Goal: Task Accomplishment & Management: Use online tool/utility

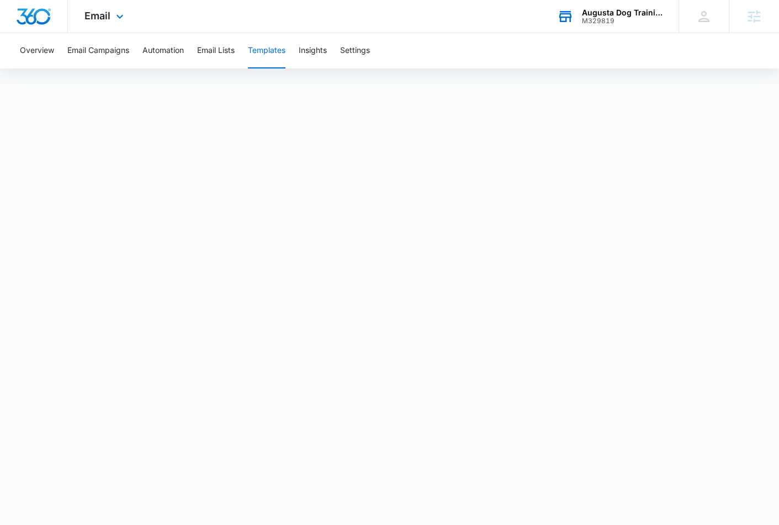
click at [606, 27] on div "Augusta Dog Training and Doggy Daycare M329819 Your Accounts View All" at bounding box center [610, 16] width 138 height 33
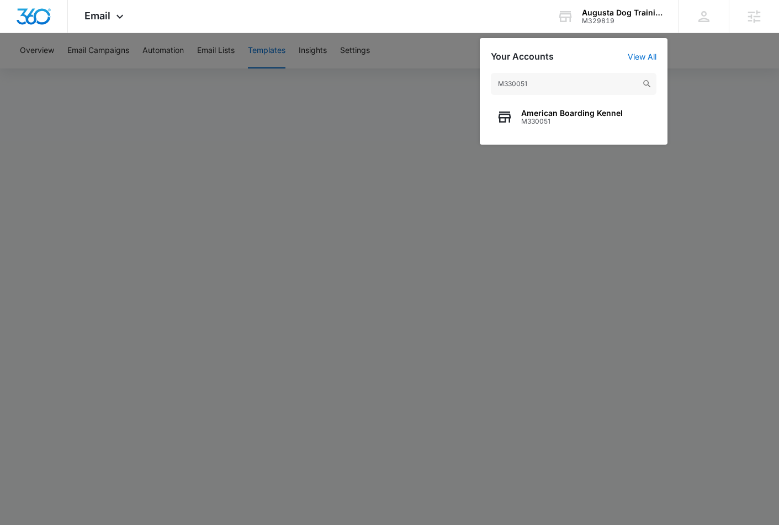
type input "M330051"
click at [540, 124] on span "M330051" at bounding box center [572, 122] width 102 height 8
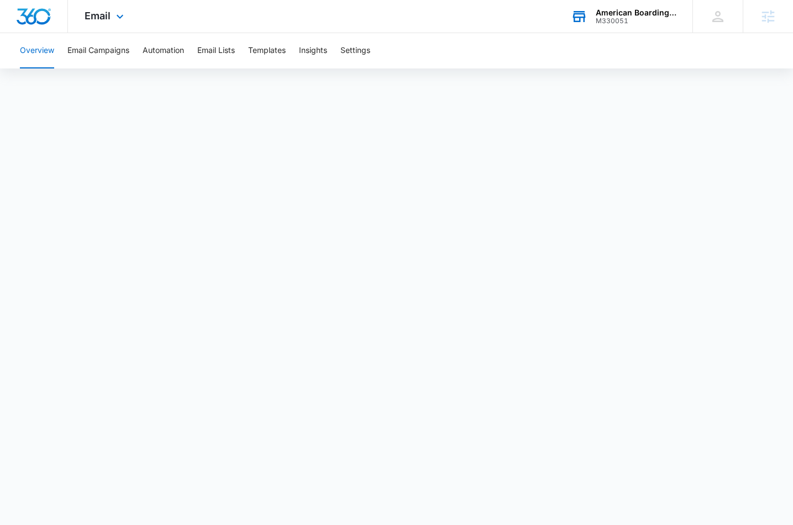
click at [640, 18] on div "M330051" at bounding box center [635, 21] width 81 height 8
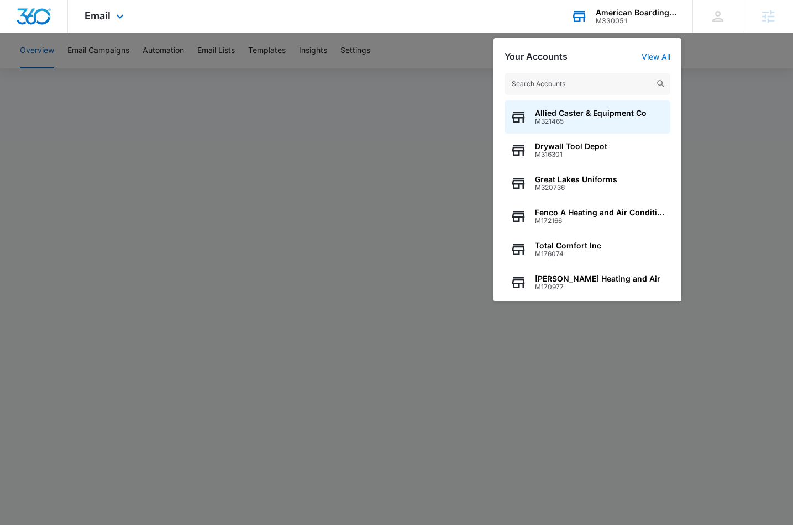
click at [584, 88] on input "text" at bounding box center [587, 84] width 166 height 22
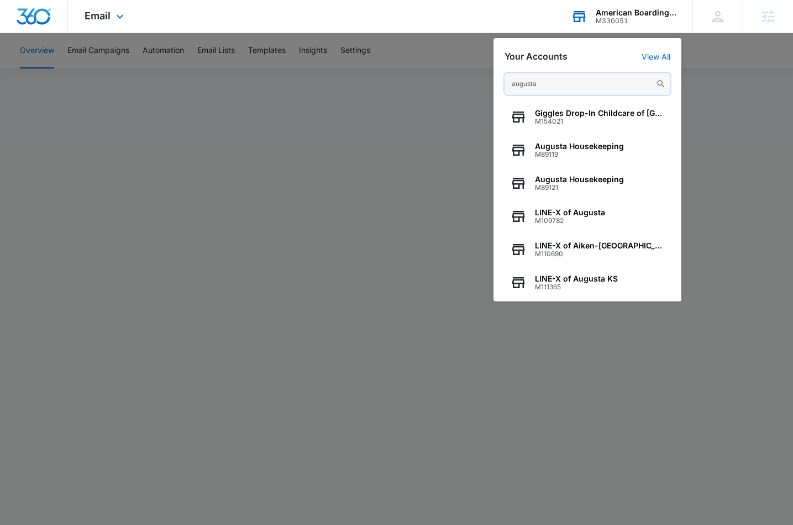
click at [618, 79] on input "augusta" at bounding box center [587, 84] width 166 height 22
paste input "M329819"
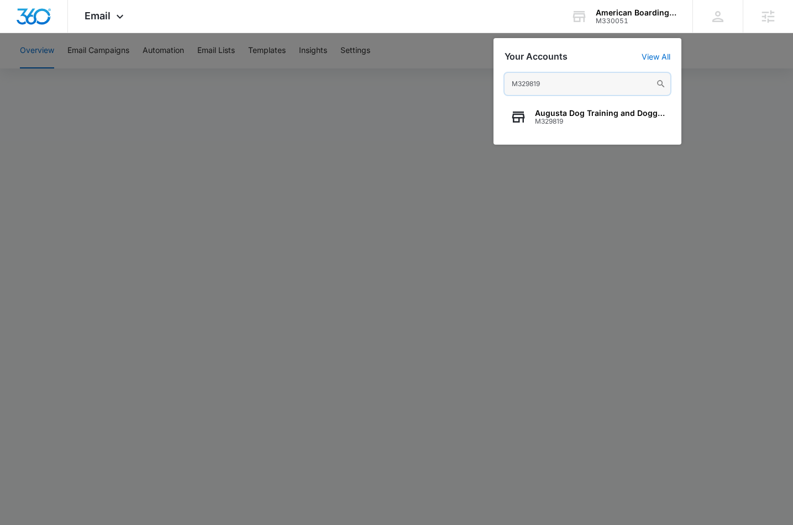
type input "M329819"
click at [545, 112] on span "Augusta Dog Training and Doggy Daycare" at bounding box center [600, 113] width 130 height 9
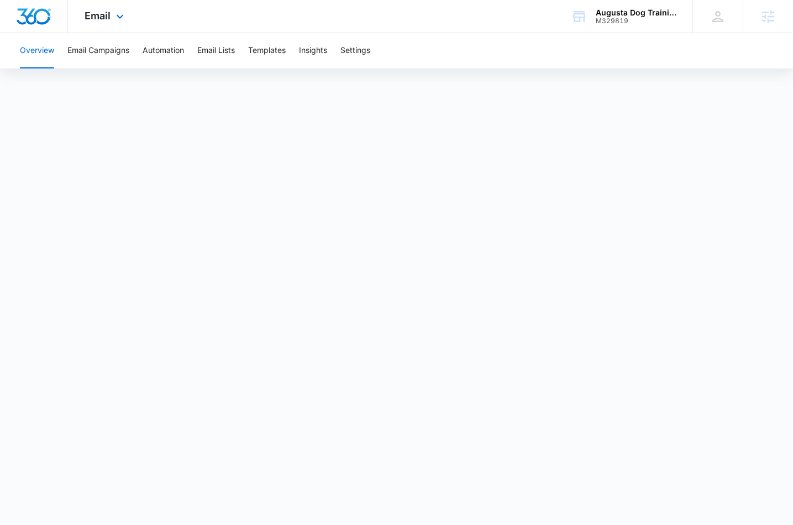
click at [109, 28] on div "Email Apps Reputation Forms CRM Email Social Content Ads Intelligence Files Bra…" at bounding box center [105, 16] width 75 height 33
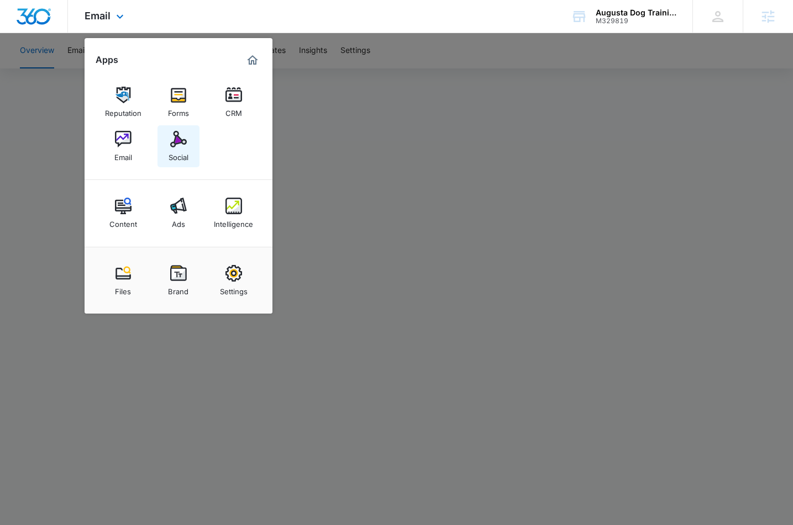
click at [177, 146] on img at bounding box center [178, 139] width 17 height 17
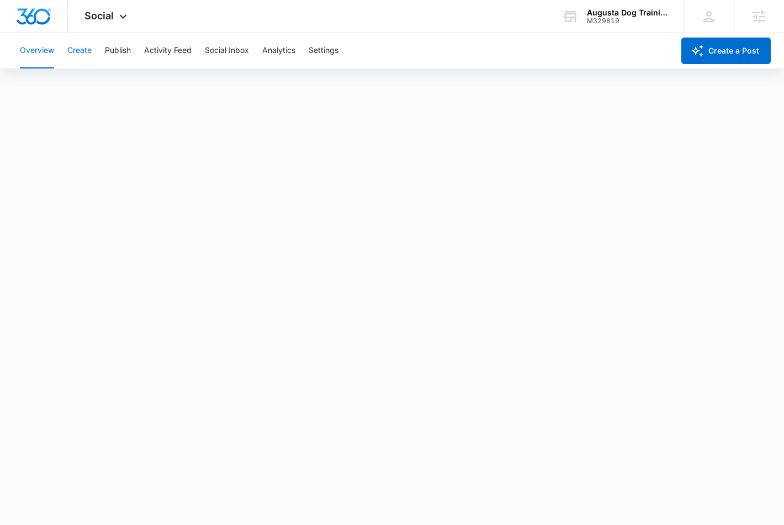
click at [83, 49] on button "Create" at bounding box center [79, 50] width 24 height 35
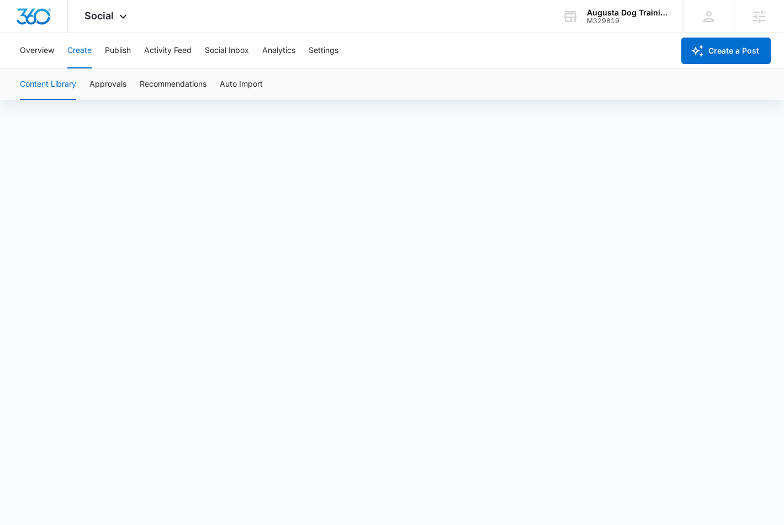
scroll to position [8, 0]
click at [617, 22] on div "M329819" at bounding box center [627, 21] width 81 height 8
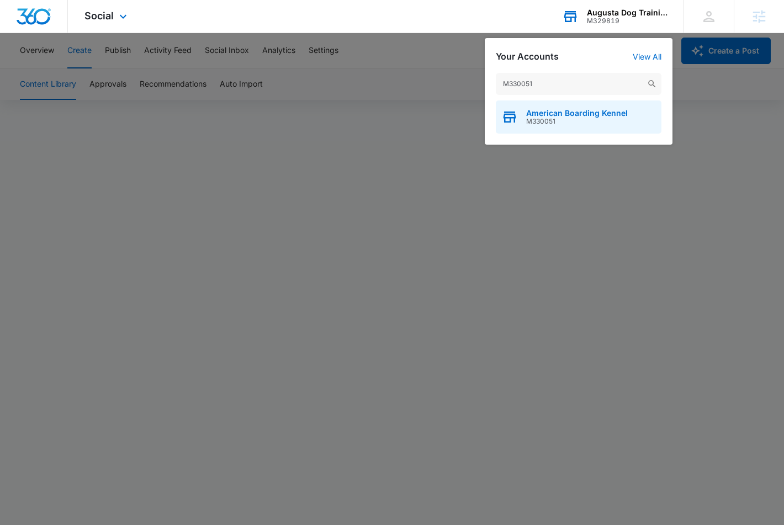
type input "M330051"
click at [584, 114] on span "American Boarding Kennel" at bounding box center [577, 113] width 102 height 9
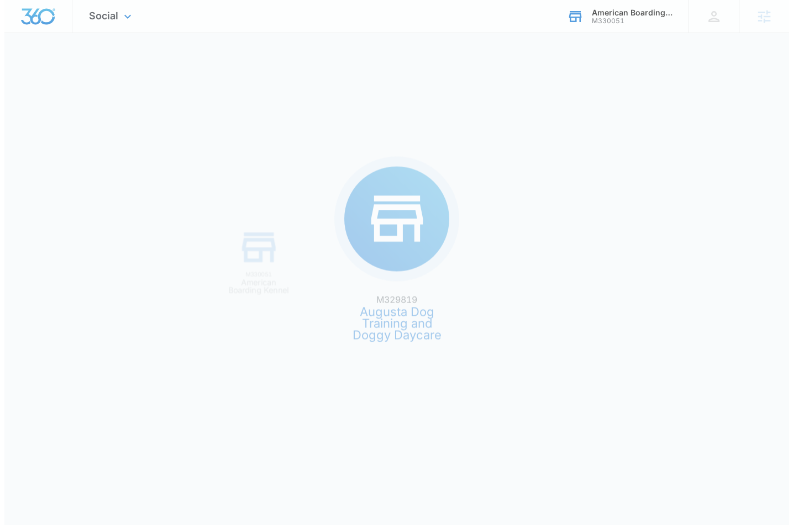
scroll to position [0, 0]
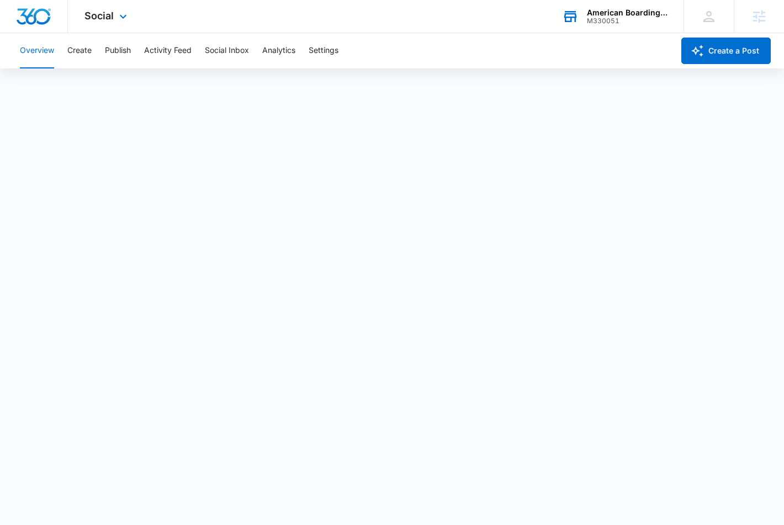
click at [113, 7] on div "Social Apps Reputation Forms CRM Email Social Content Ads Intelligence Files Br…" at bounding box center [107, 16] width 78 height 33
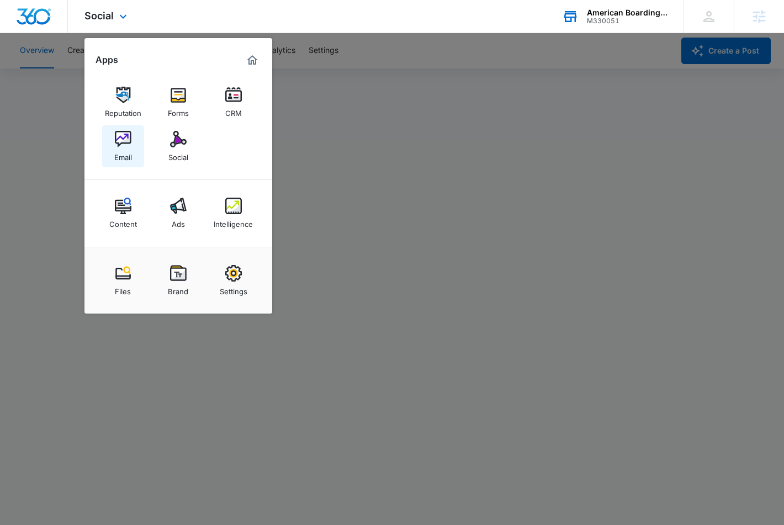
click at [120, 145] on img at bounding box center [123, 139] width 17 height 17
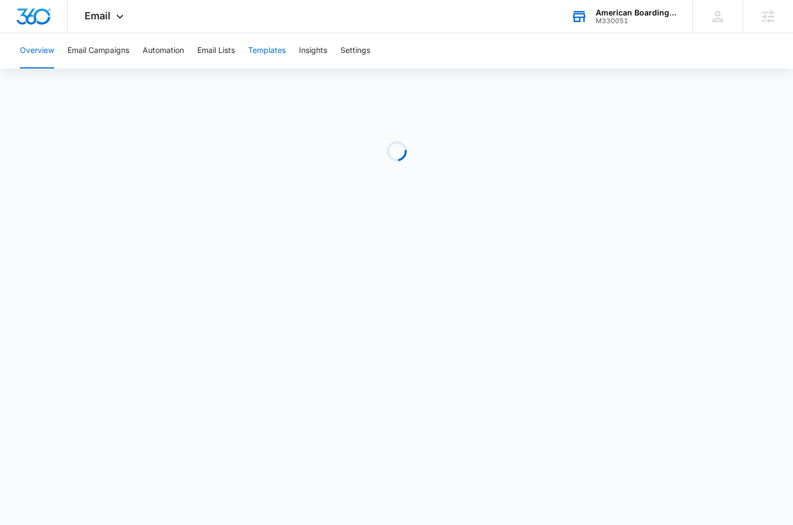
click at [276, 51] on button "Templates" at bounding box center [267, 50] width 38 height 35
click at [90, 14] on span "Email" at bounding box center [98, 16] width 26 height 12
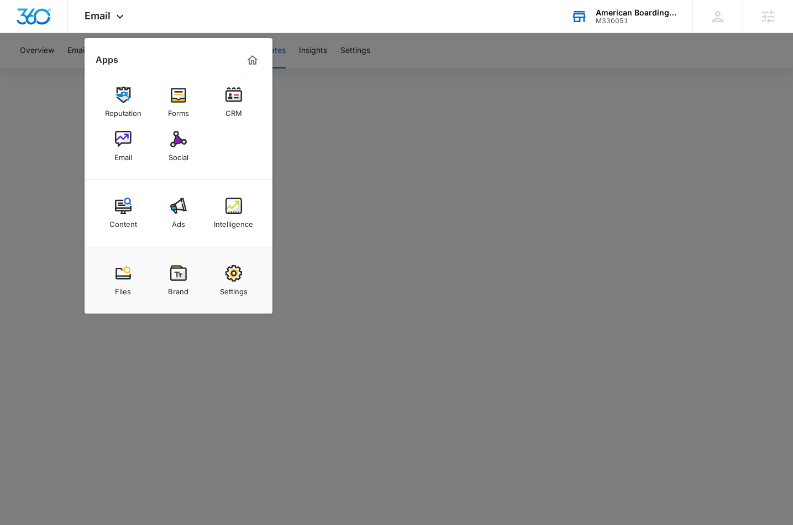
click at [358, 156] on div at bounding box center [396, 262] width 793 height 525
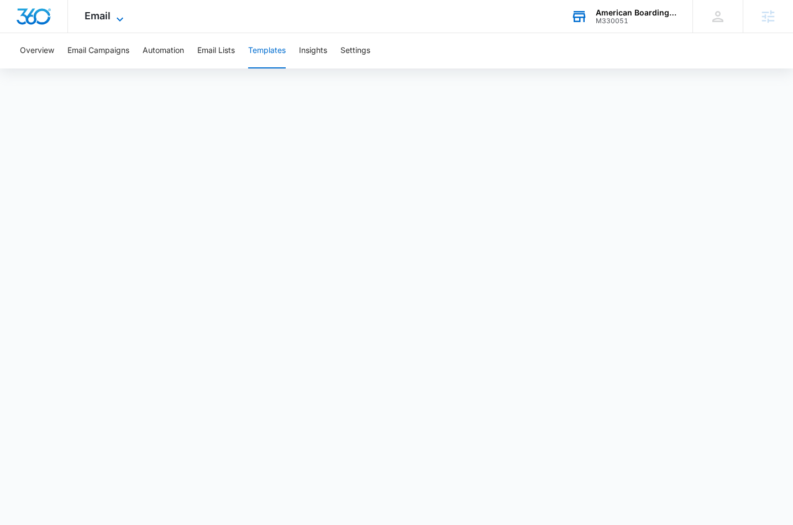
click at [100, 20] on span "Email" at bounding box center [98, 16] width 26 height 12
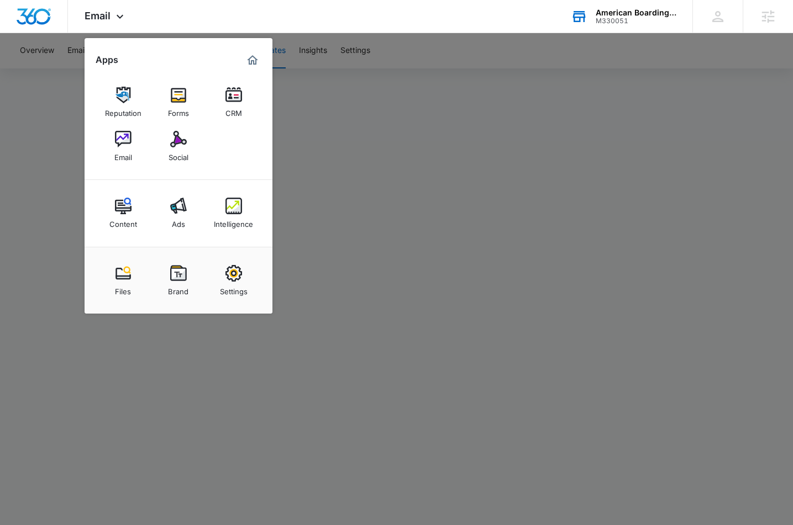
click at [182, 143] on img at bounding box center [178, 139] width 17 height 17
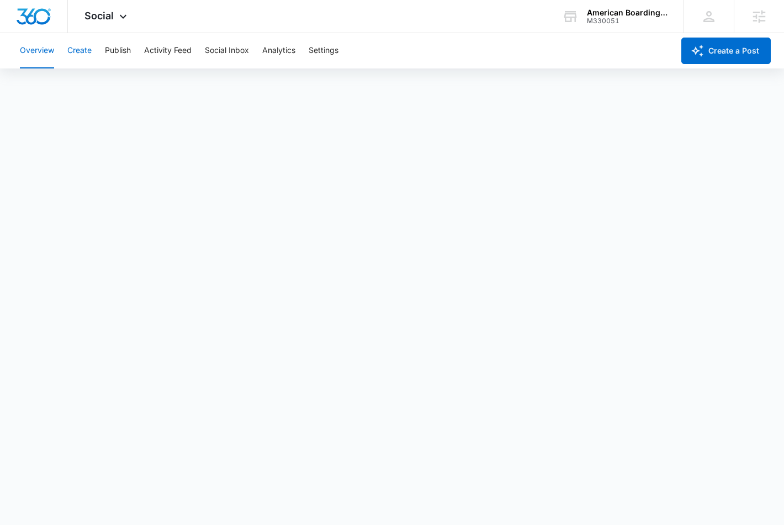
click at [83, 58] on button "Create" at bounding box center [79, 50] width 24 height 35
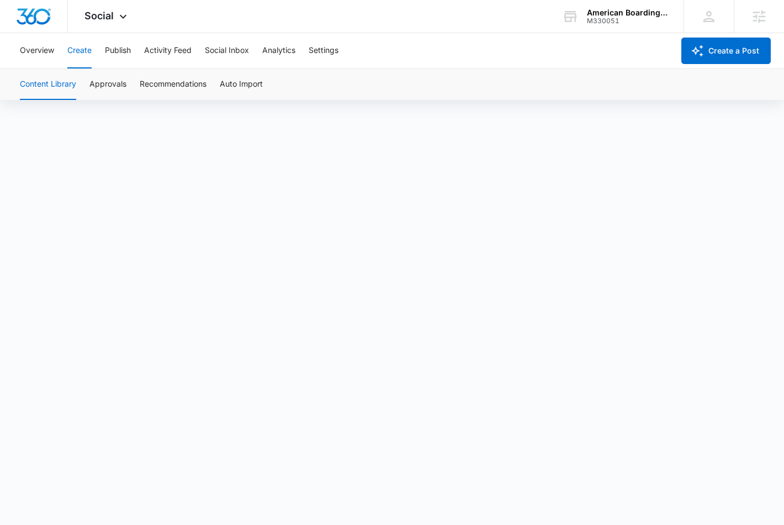
scroll to position [8, 0]
click at [97, 19] on span "Social" at bounding box center [99, 16] width 29 height 12
